Goal: Task Accomplishment & Management: Manage account settings

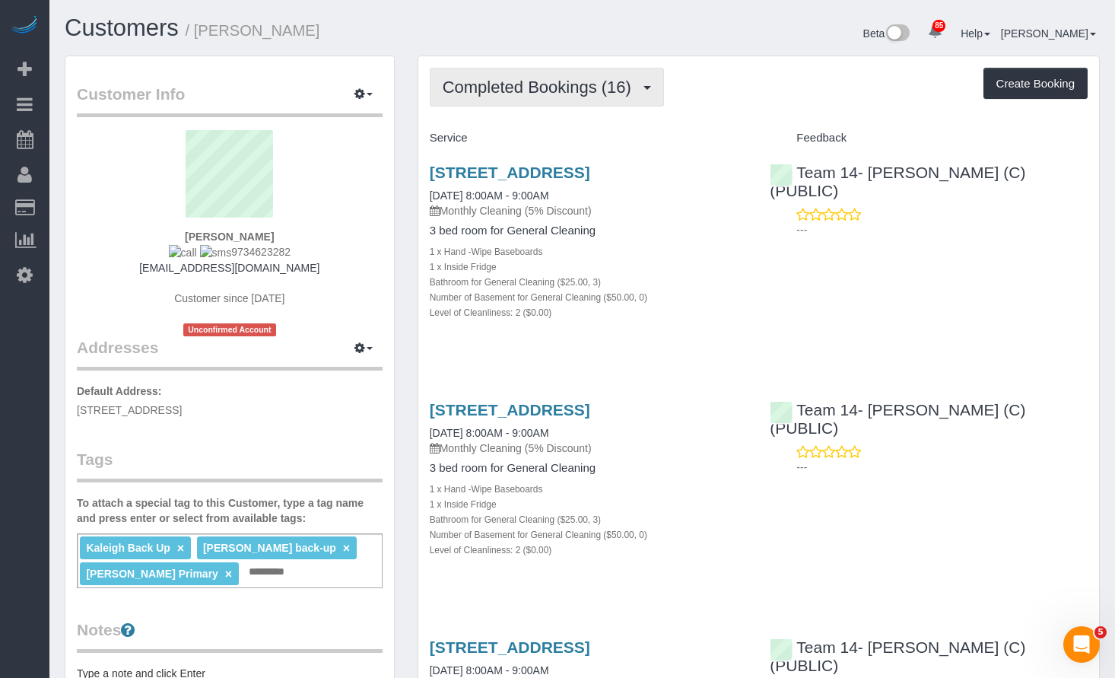
click at [605, 97] on button "Completed Bookings (16)" at bounding box center [547, 87] width 234 height 39
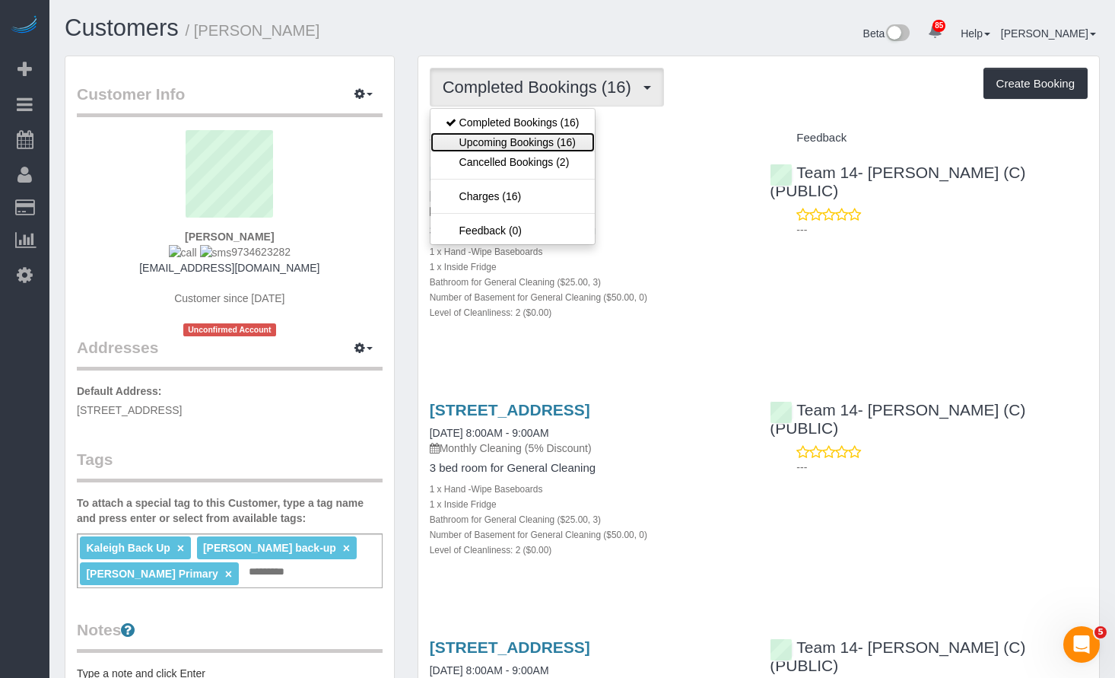
click at [575, 136] on link "Upcoming Bookings (16)" at bounding box center [512, 142] width 164 height 20
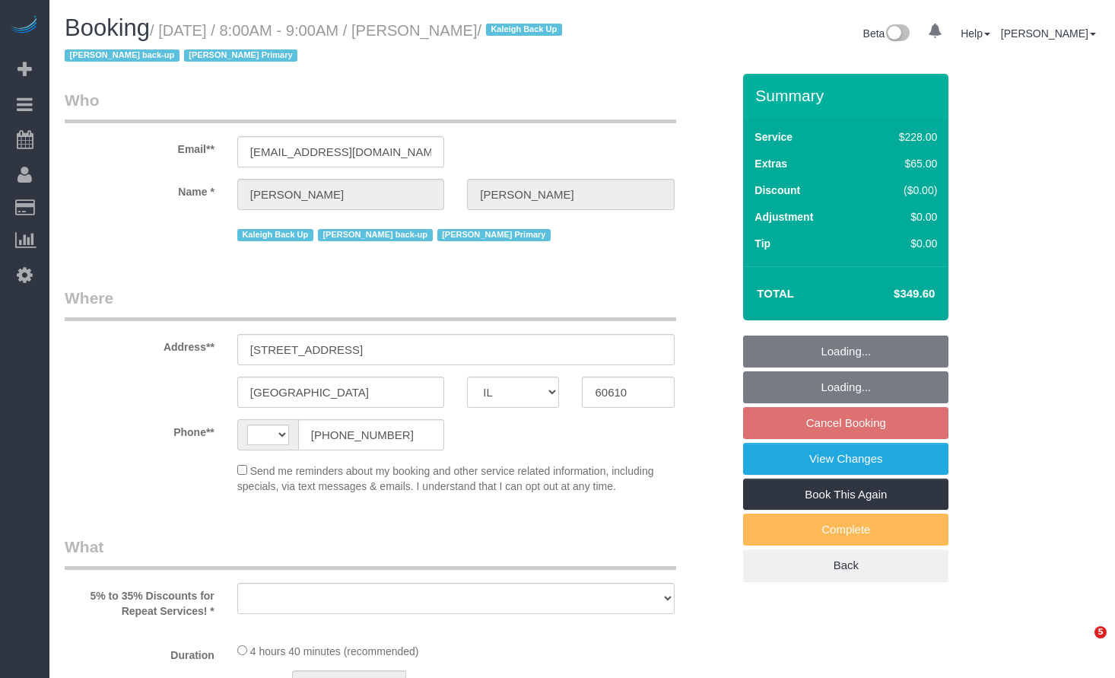
select select "IL"
select select "string:fspay-cc106db5-6252-4fb0-bdcb-103b9fbf3407"
select select "string:[GEOGRAPHIC_DATA]"
select select "object:1300"
select select "512"
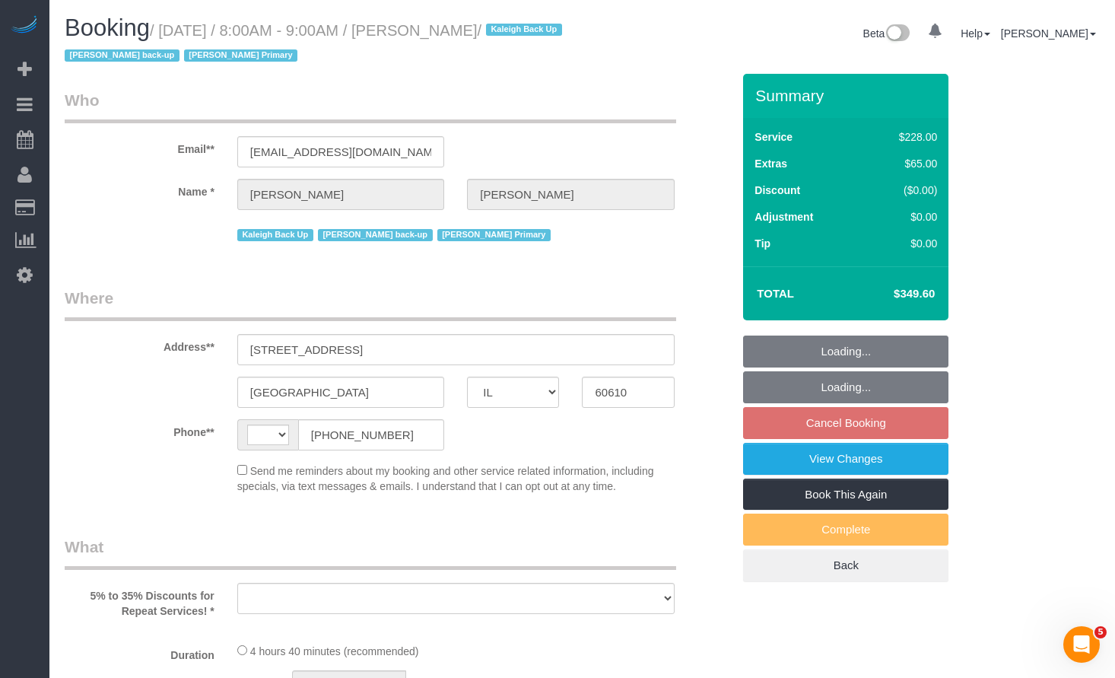
select select "3"
select select "2"
select select "number:1"
select select "number:58"
select select "number:139"
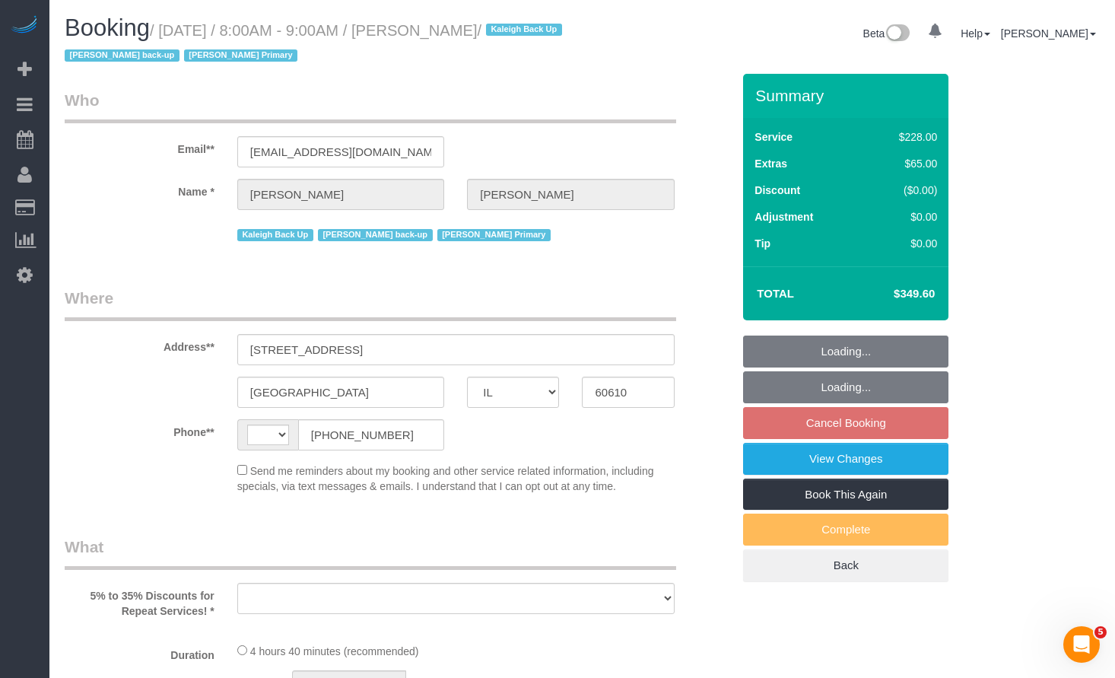
select select "number:104"
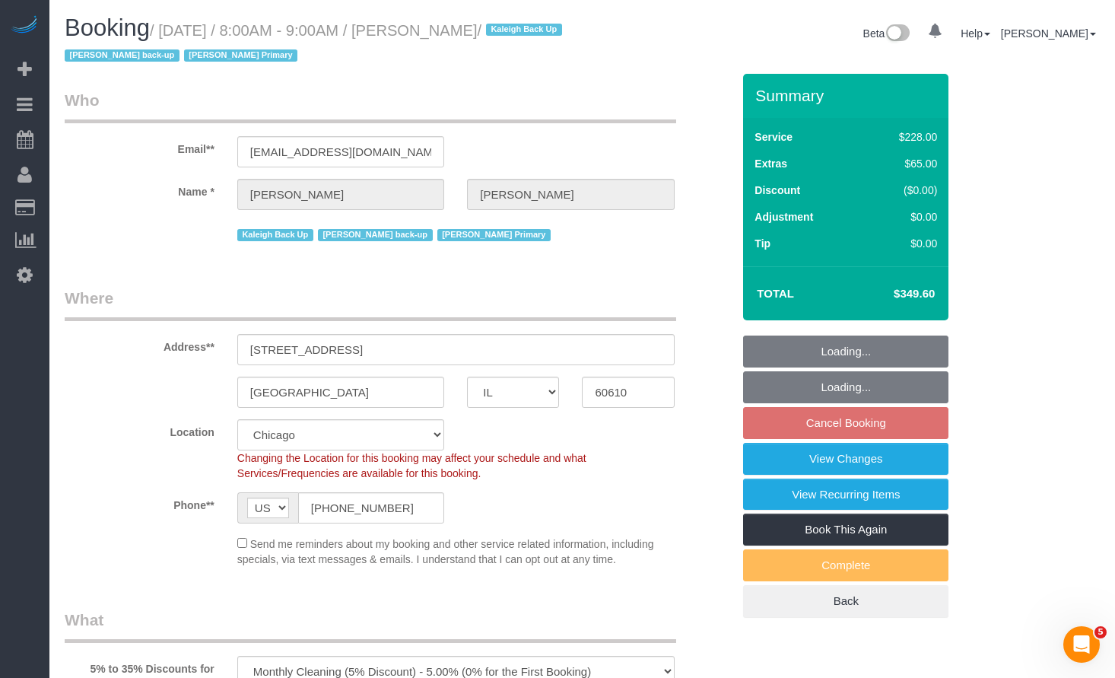
select select "spot1"
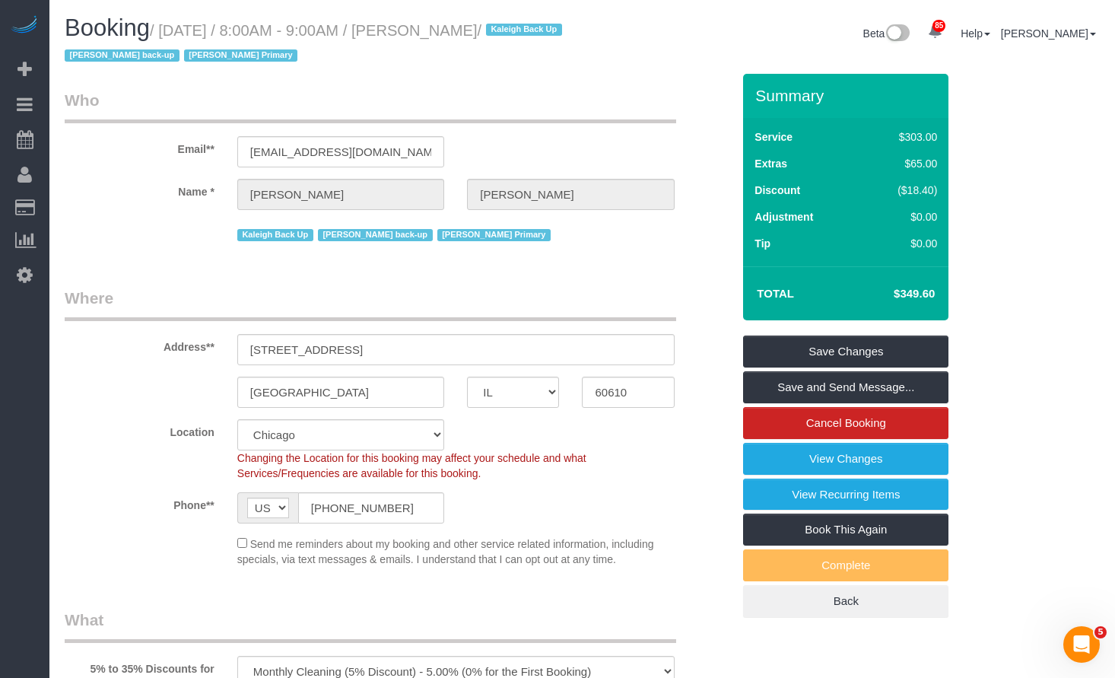
drag, startPoint x: 535, startPoint y: 29, endPoint x: 450, endPoint y: 33, distance: 85.3
click at [450, 33] on small "/ September 26, 2025 / 8:00AM - 9:00AM / Ingrid Phelan / Kaleigh Back Up Ligia …" at bounding box center [316, 43] width 502 height 43
copy small "[PERSON_NAME]"
